Goal: Find specific page/section: Find specific page/section

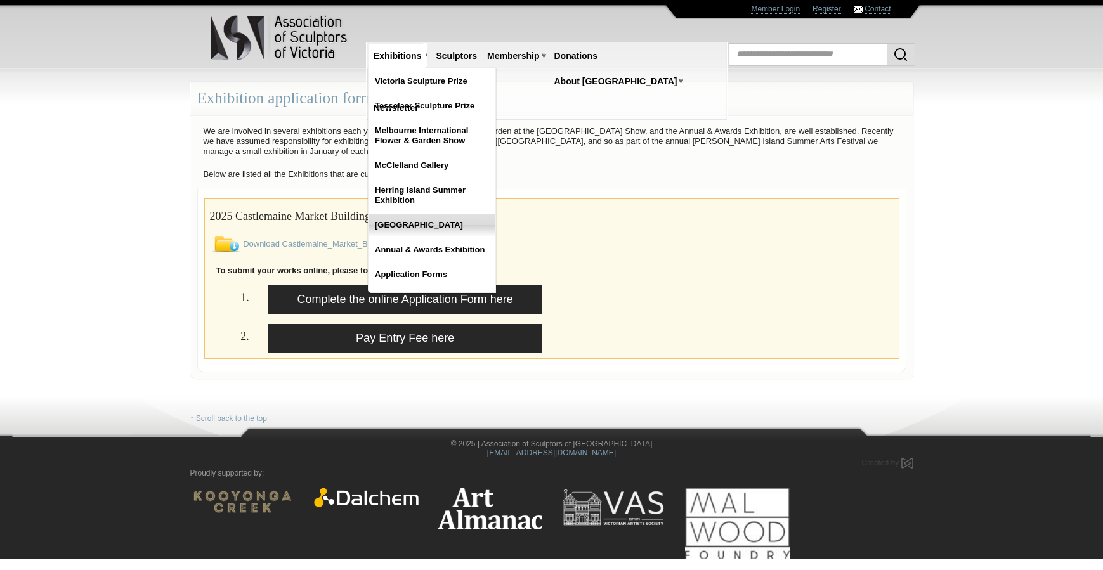
click at [414, 224] on link "[GEOGRAPHIC_DATA]" at bounding box center [432, 225] width 127 height 23
